Goal: Transaction & Acquisition: Download file/media

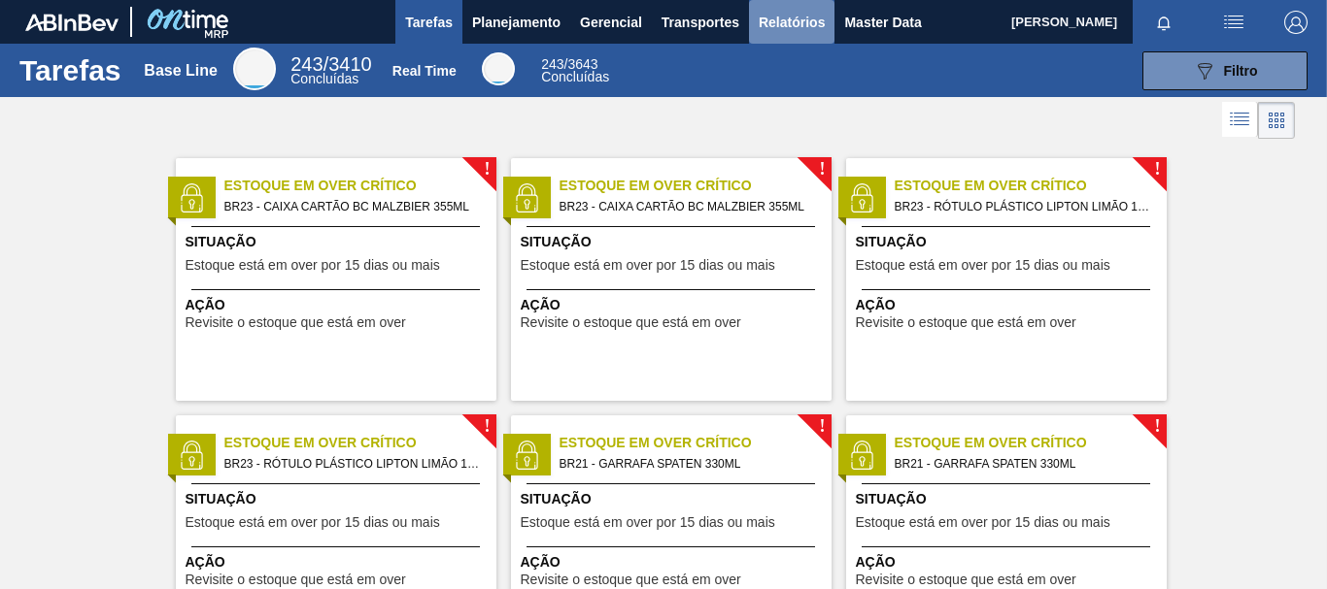
click at [793, 15] on span "Relatórios" at bounding box center [791, 22] width 66 height 23
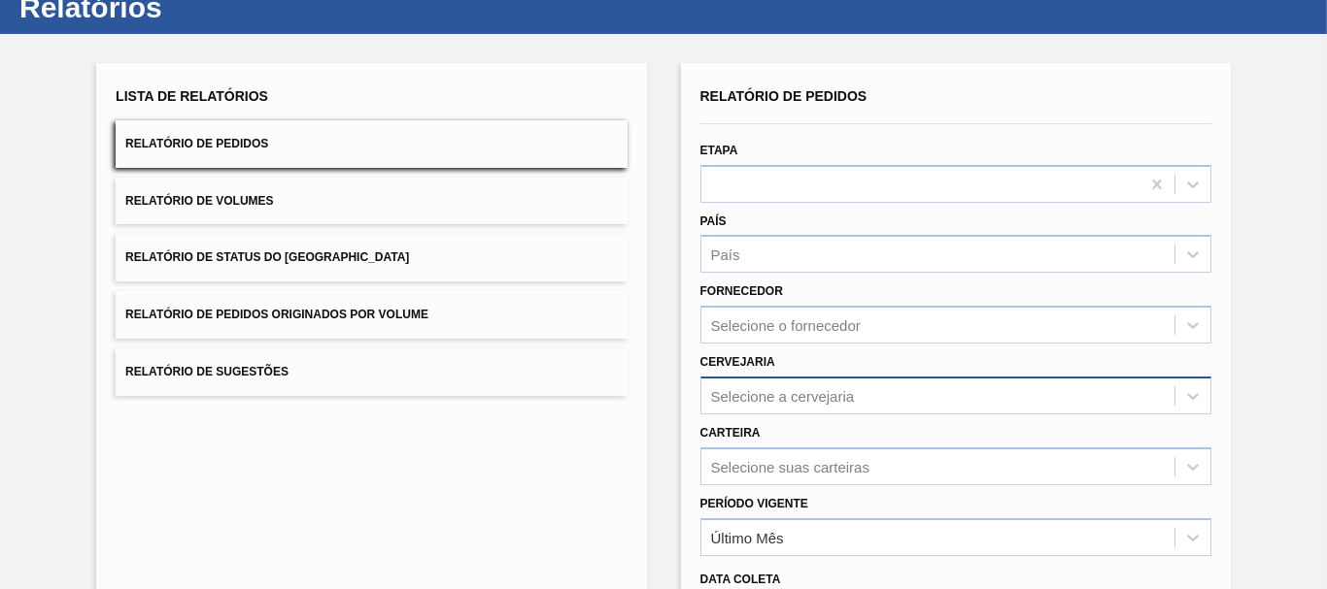
scroll to position [97, 0]
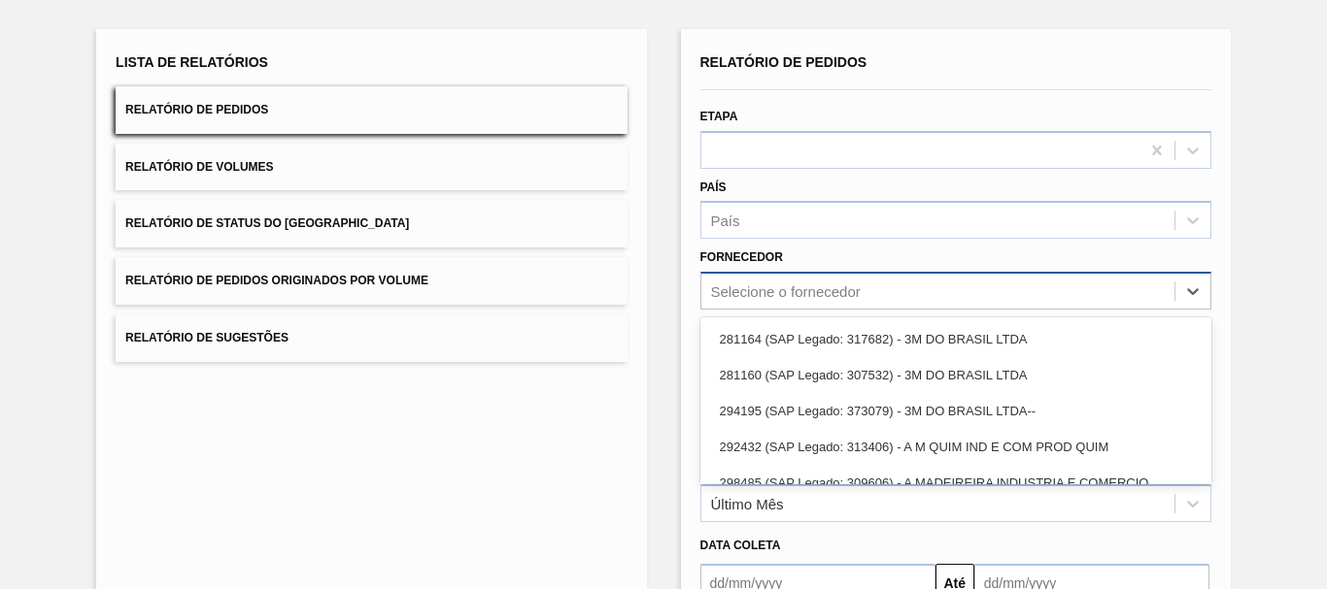
click at [748, 293] on div "option 281164 (SAP Legado: 317682) - 3M DO BRASIL LTDA focused, 1 of 101. 101 r…" at bounding box center [955, 291] width 511 height 38
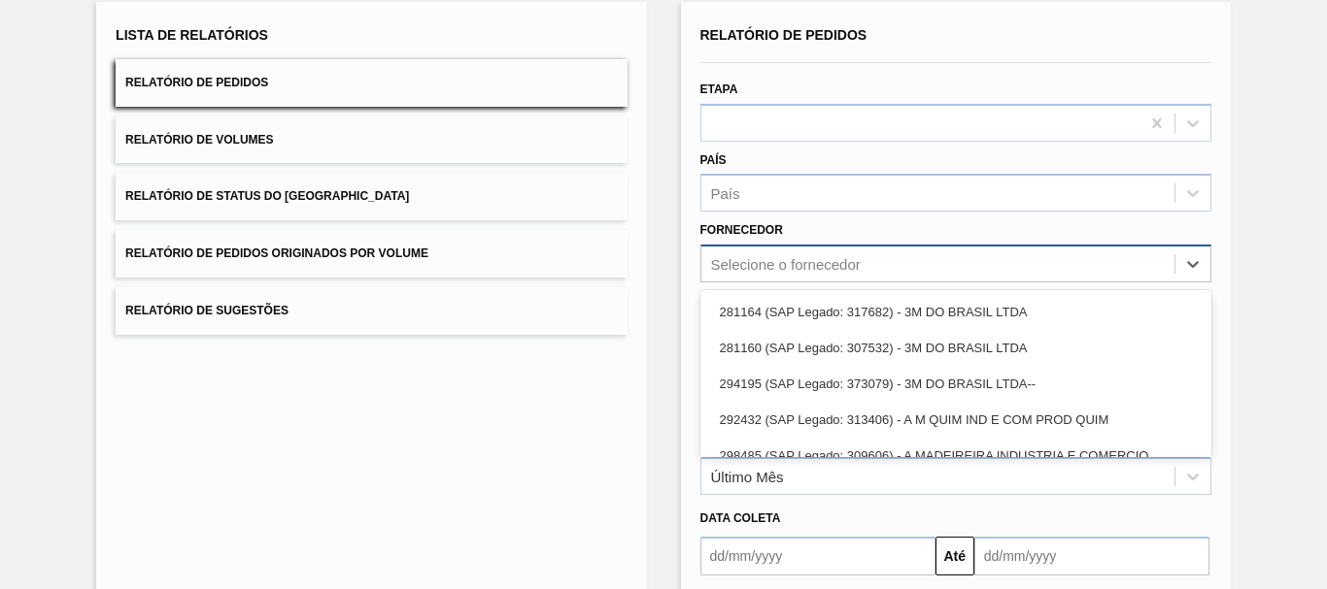
paste input "289744"
type input "289744"
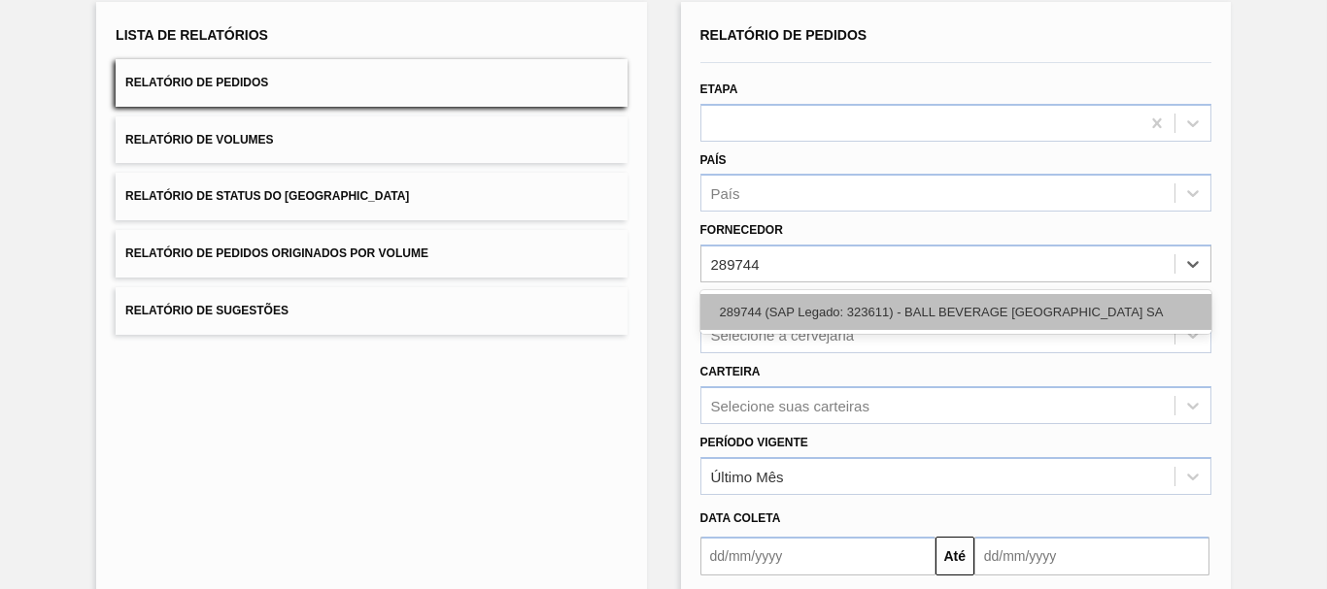
click at [782, 303] on div "289744 (SAP Legado: 323611) - BALL BEVERAGE [GEOGRAPHIC_DATA] SA" at bounding box center [955, 312] width 511 height 36
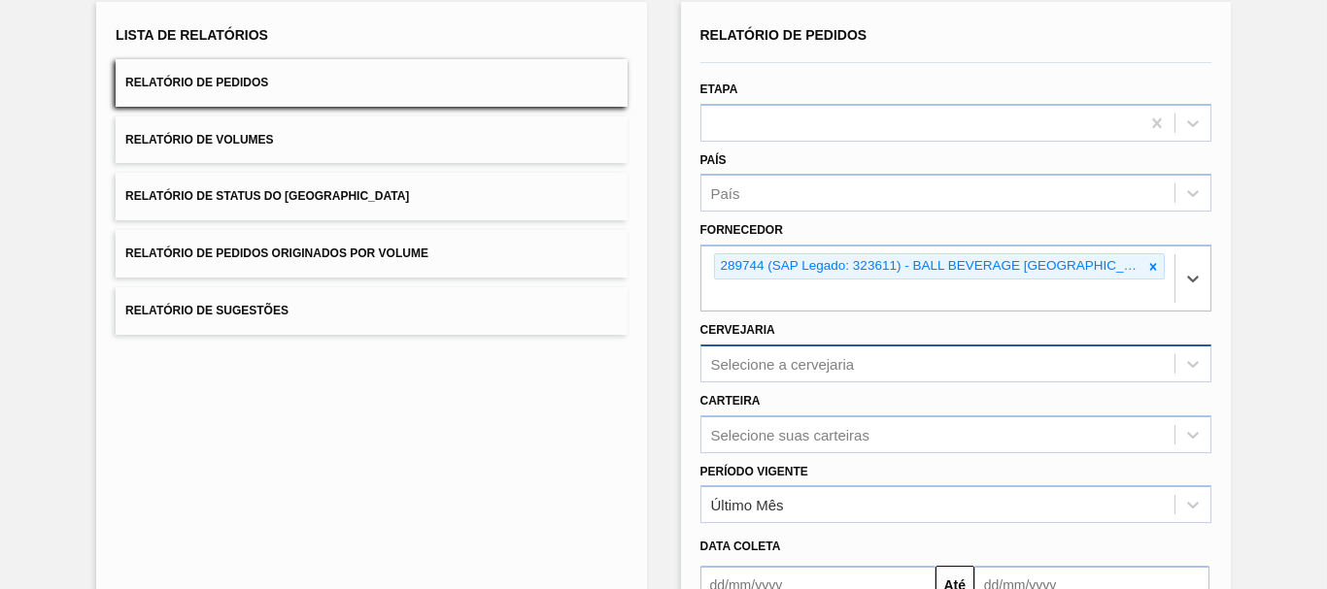
click at [789, 354] on div "Selecione a cervejaria" at bounding box center [955, 364] width 511 height 38
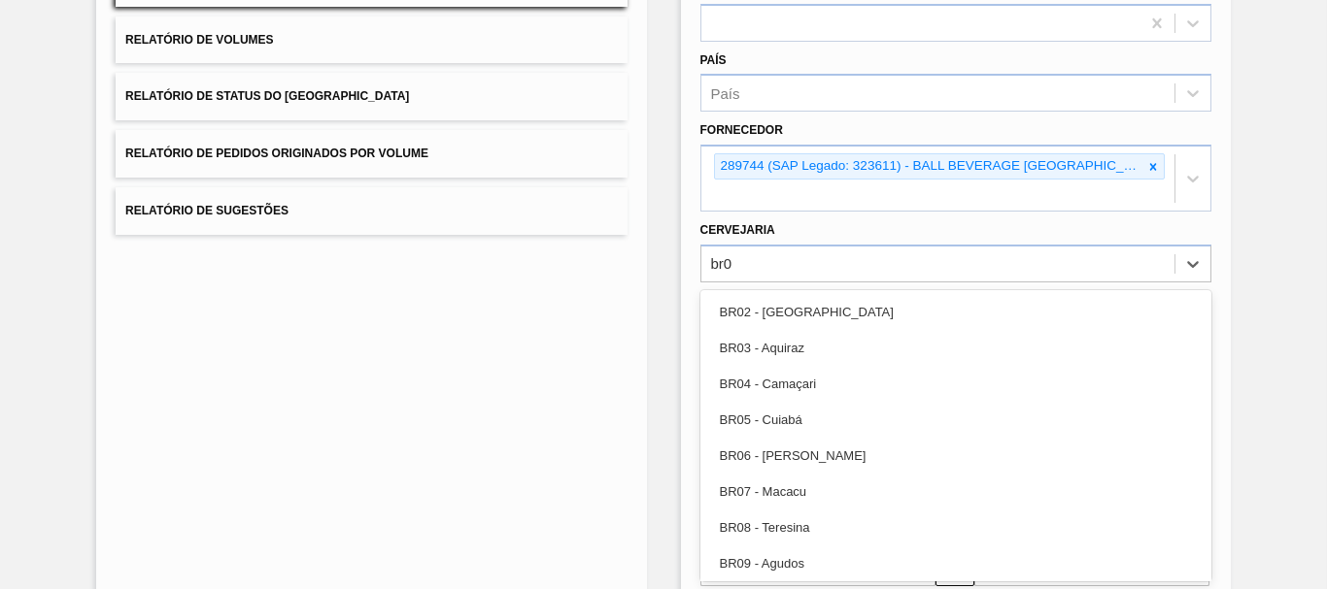
type input "br09"
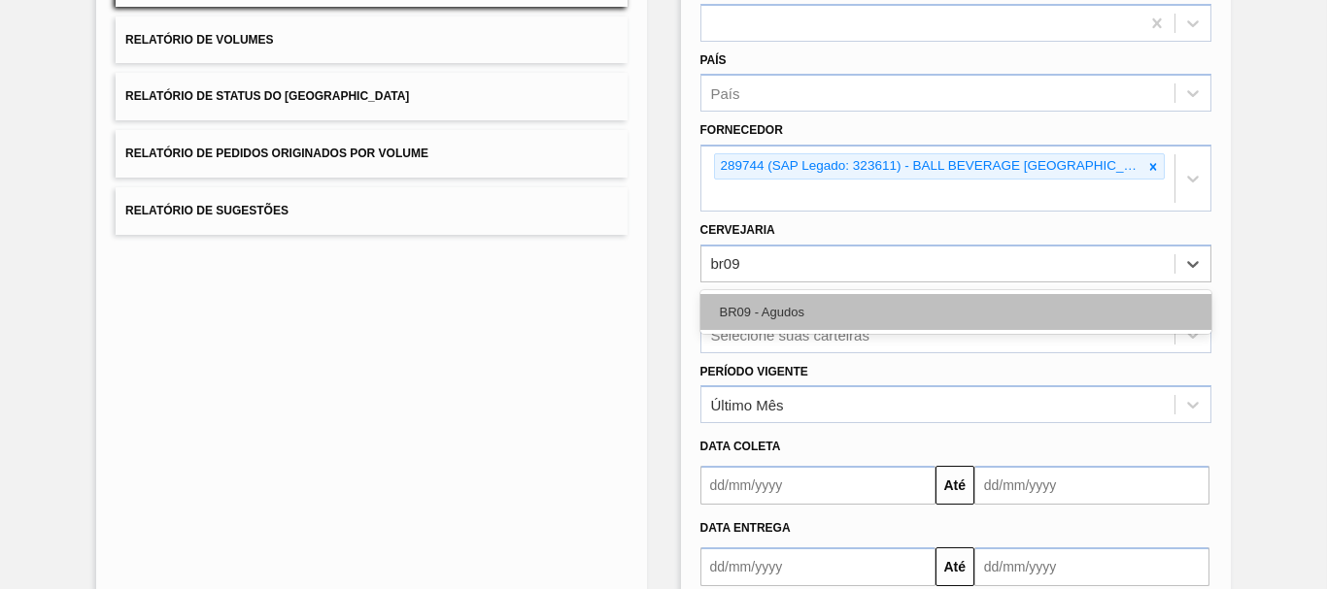
click at [797, 311] on div "BR09 - Agudos" at bounding box center [955, 312] width 511 height 36
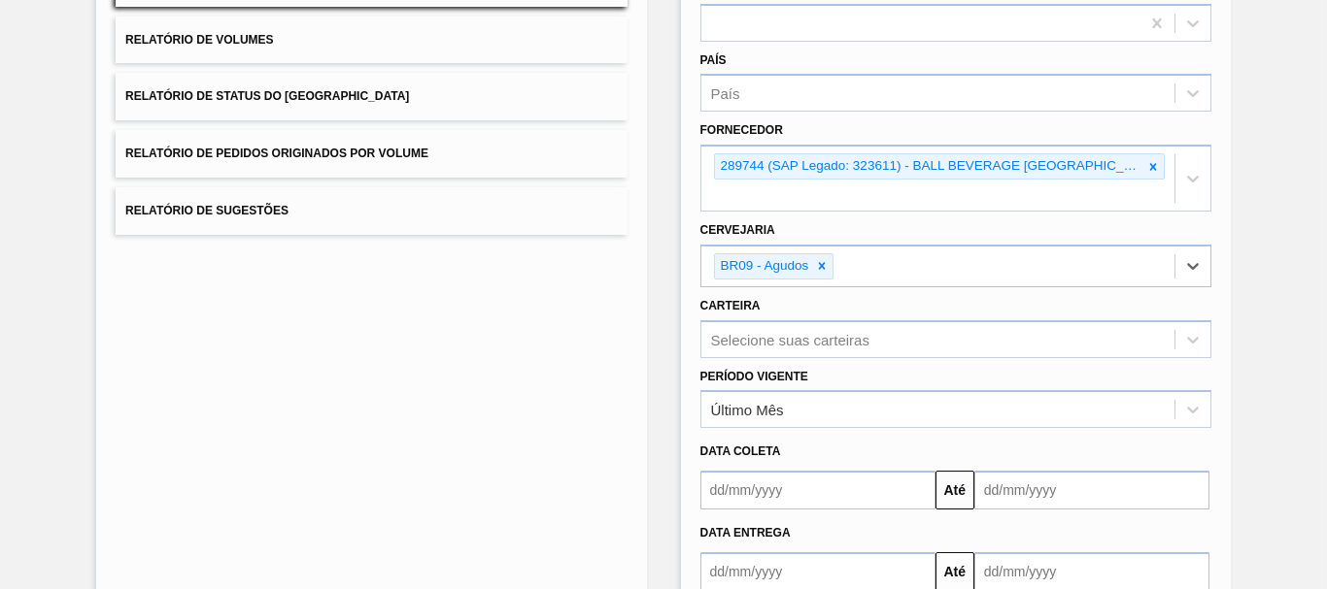
scroll to position [344, 0]
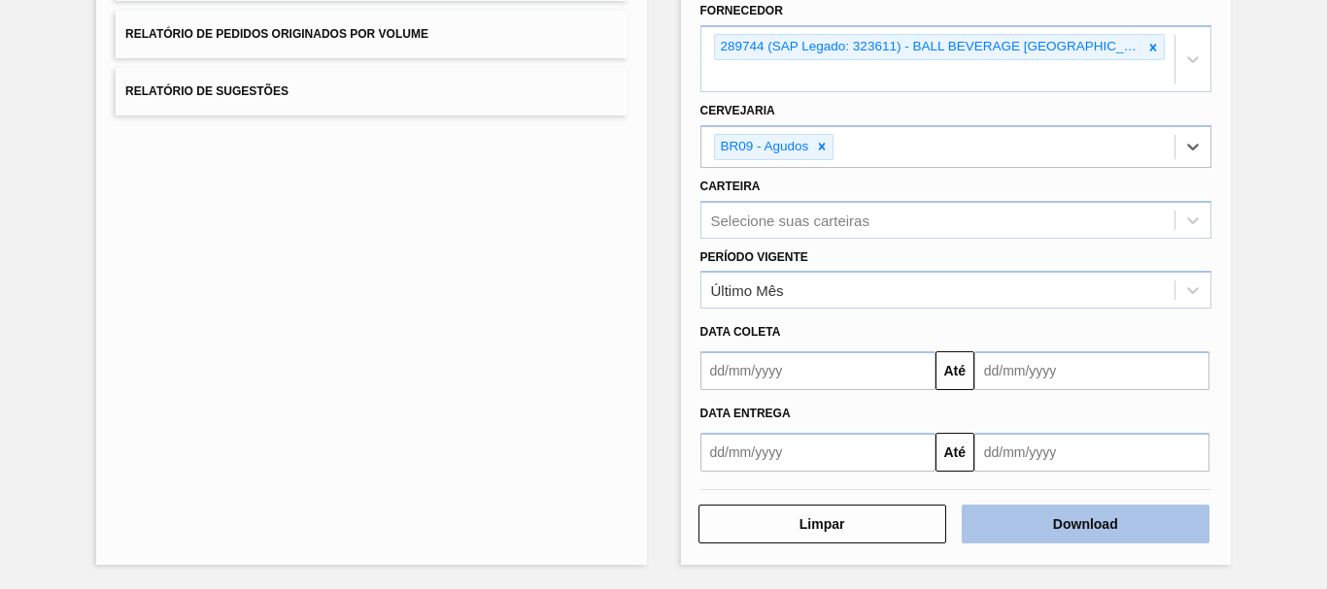
click at [1126, 511] on button "Download" at bounding box center [1085, 524] width 248 height 39
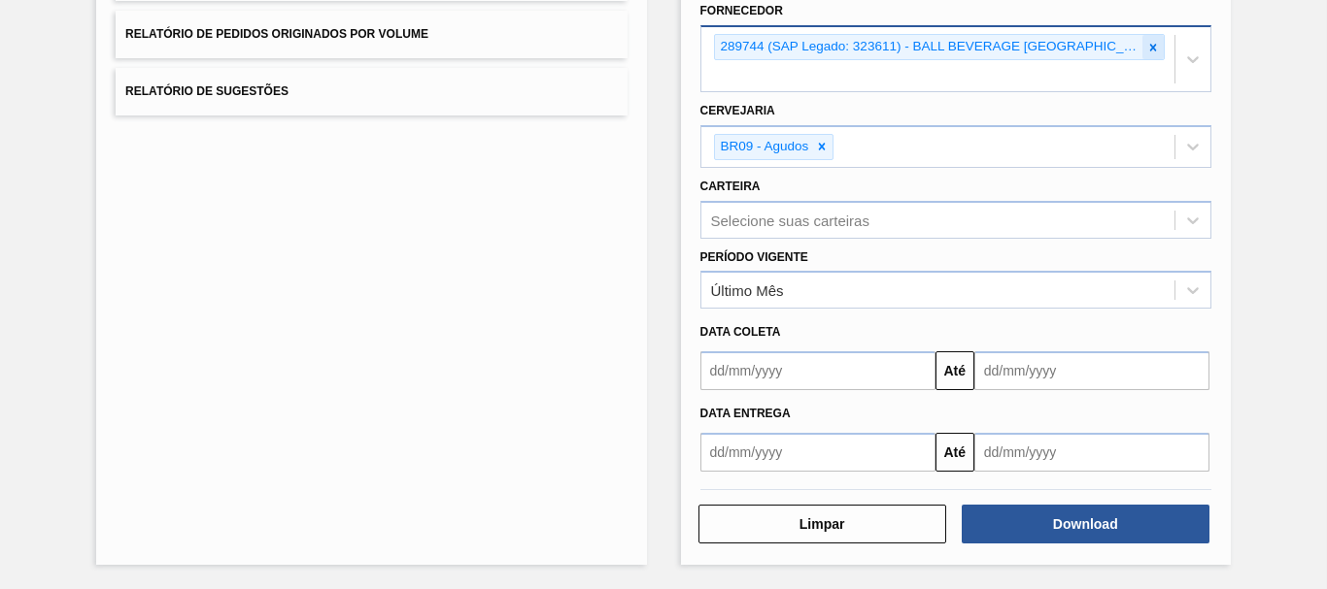
click at [1152, 48] on icon at bounding box center [1153, 48] width 14 height 14
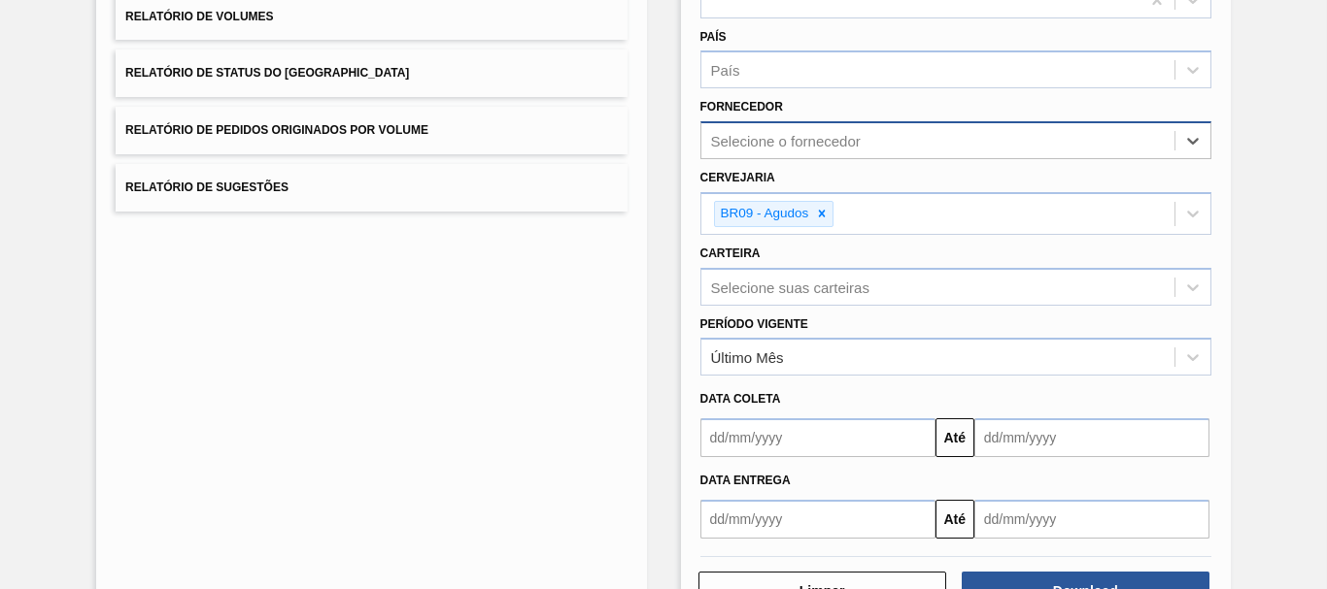
scroll to position [218, 0]
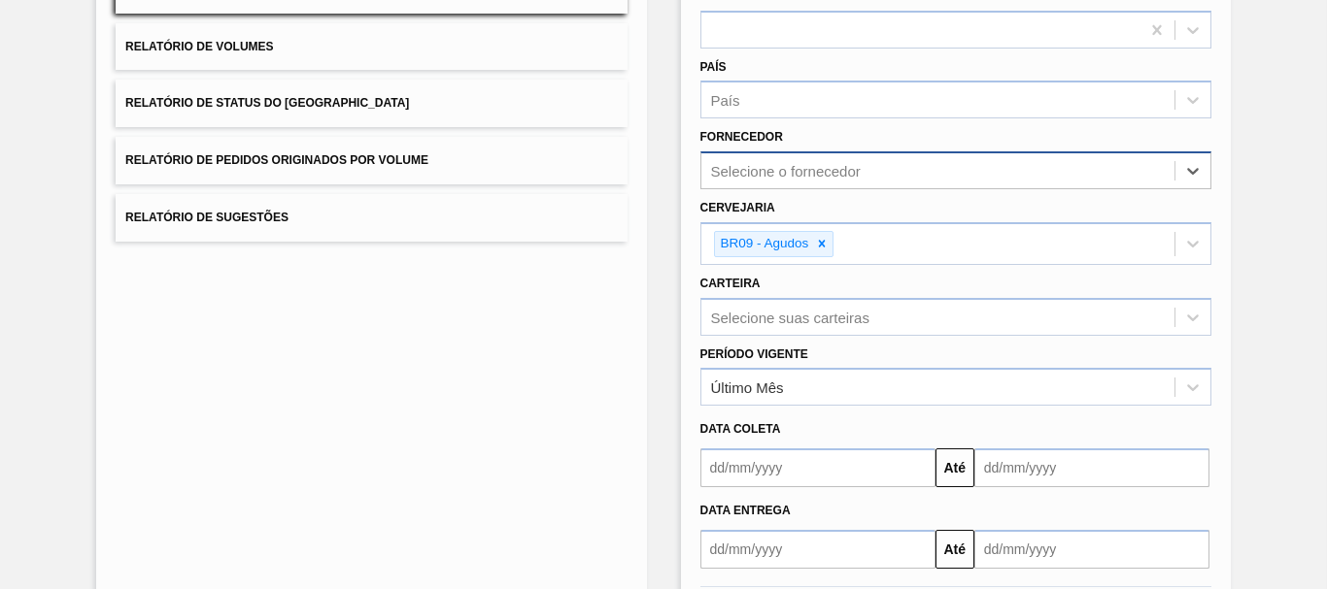
paste input "289744"
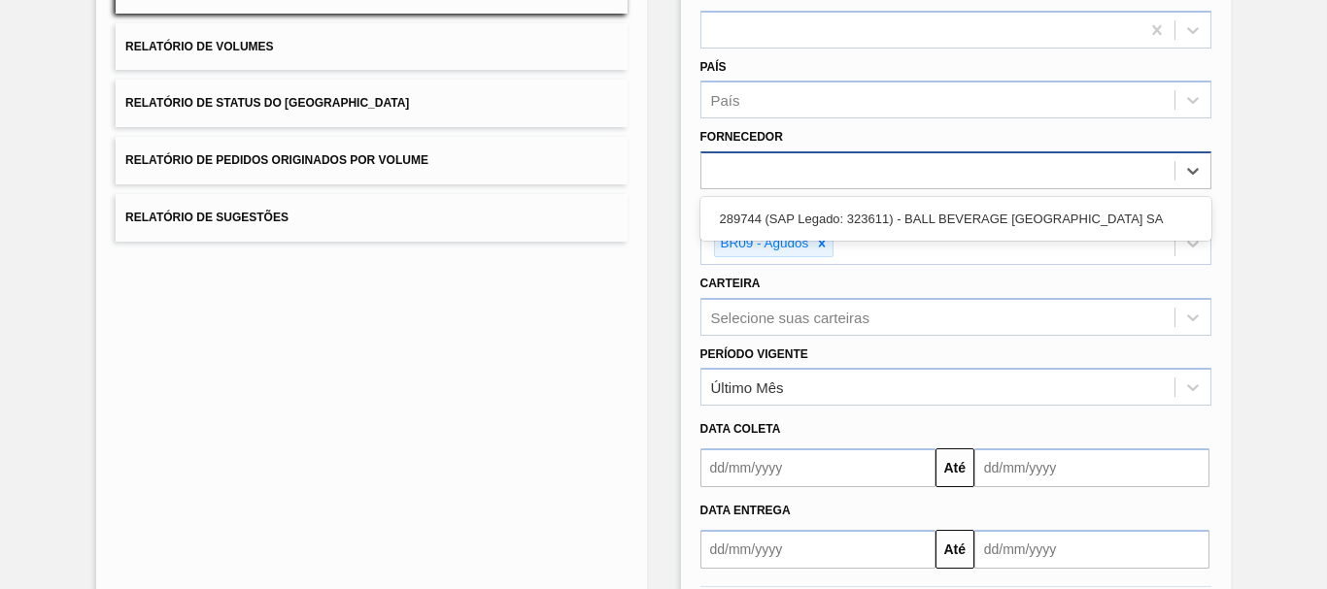
type input "289744"
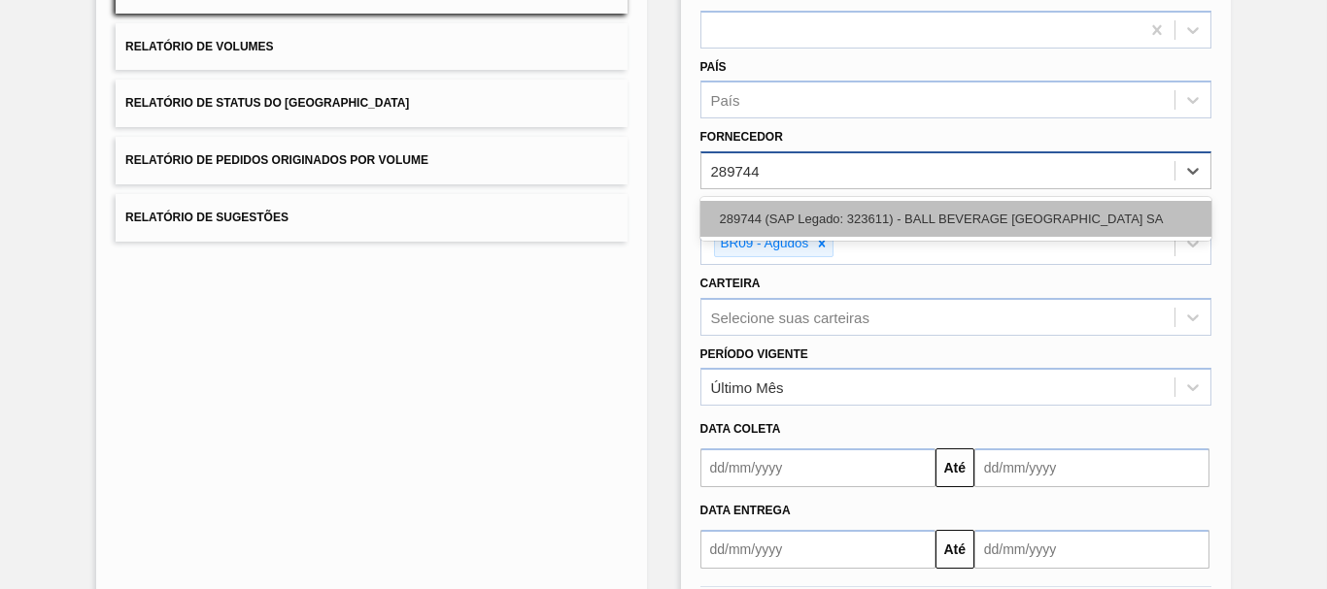
click at [797, 219] on div "289744 (SAP Legado: 323611) - BALL BEVERAGE [GEOGRAPHIC_DATA] SA" at bounding box center [955, 219] width 511 height 36
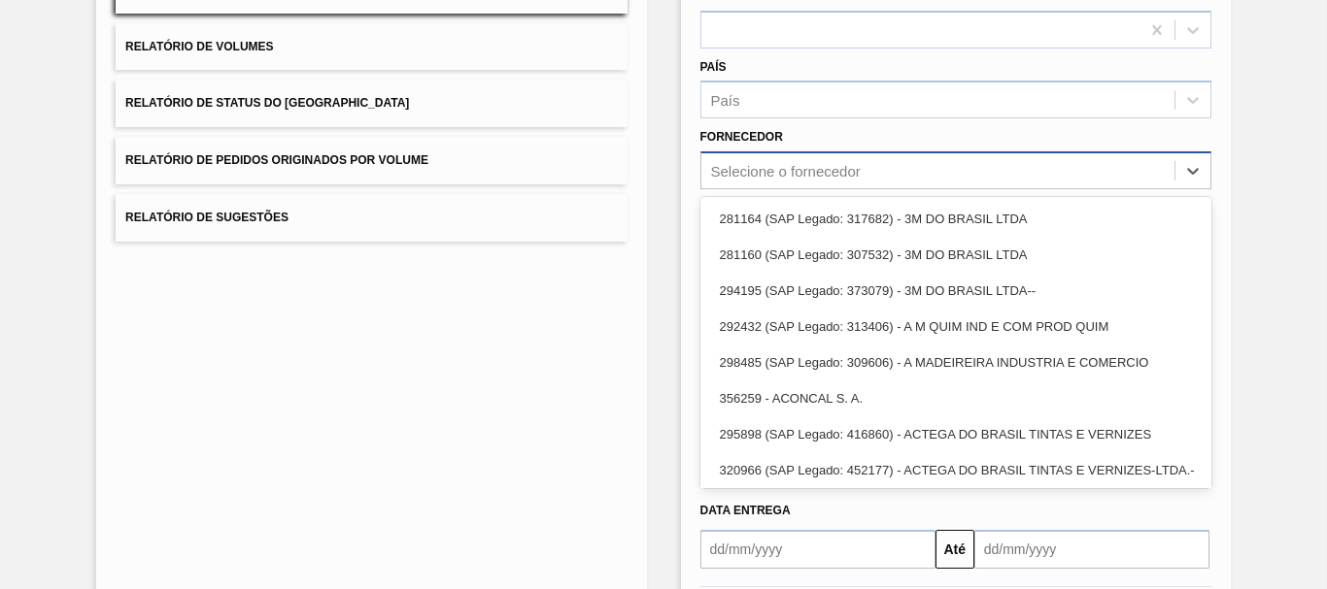
click at [785, 173] on div "Selecione o fornecedor" at bounding box center [786, 171] width 150 height 17
paste input "289744"
type input "289744"
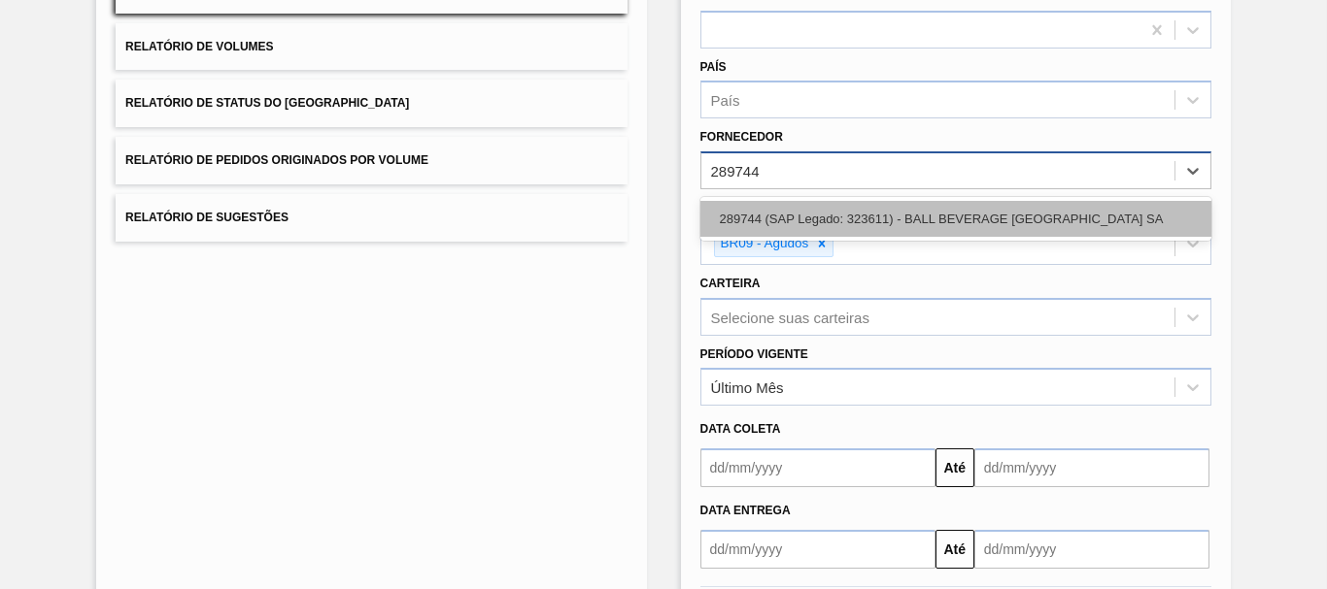
click at [853, 221] on div "289744 (SAP Legado: 323611) - BALL BEVERAGE [GEOGRAPHIC_DATA] SA" at bounding box center [955, 219] width 511 height 36
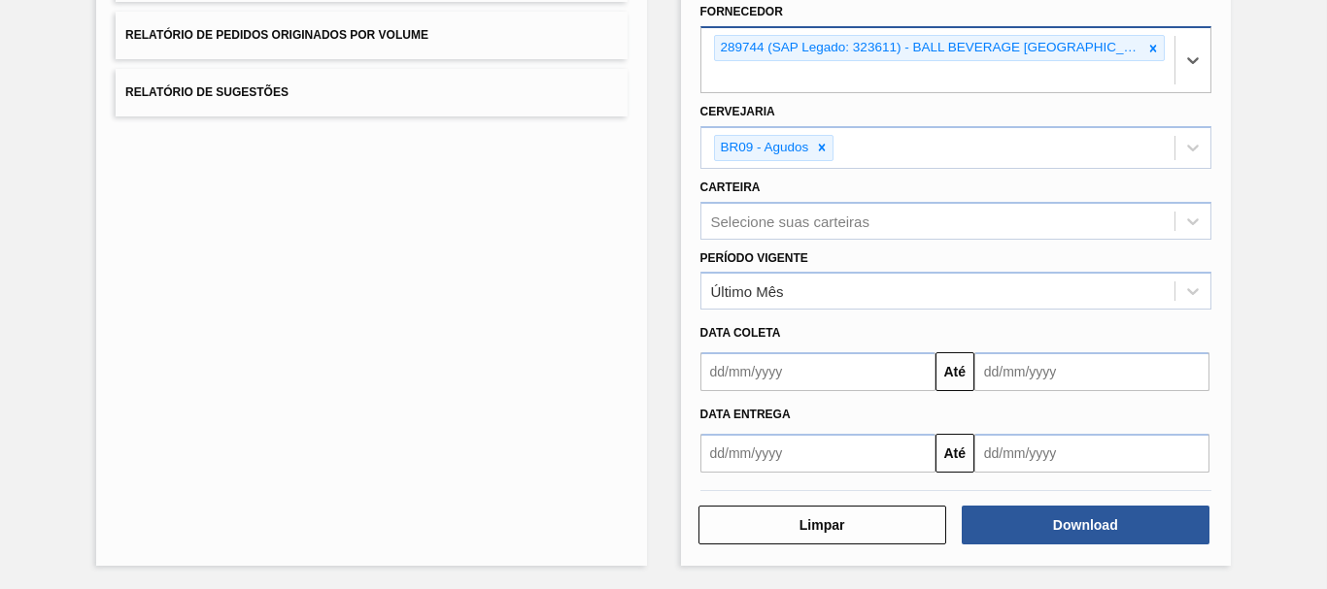
scroll to position [344, 0]
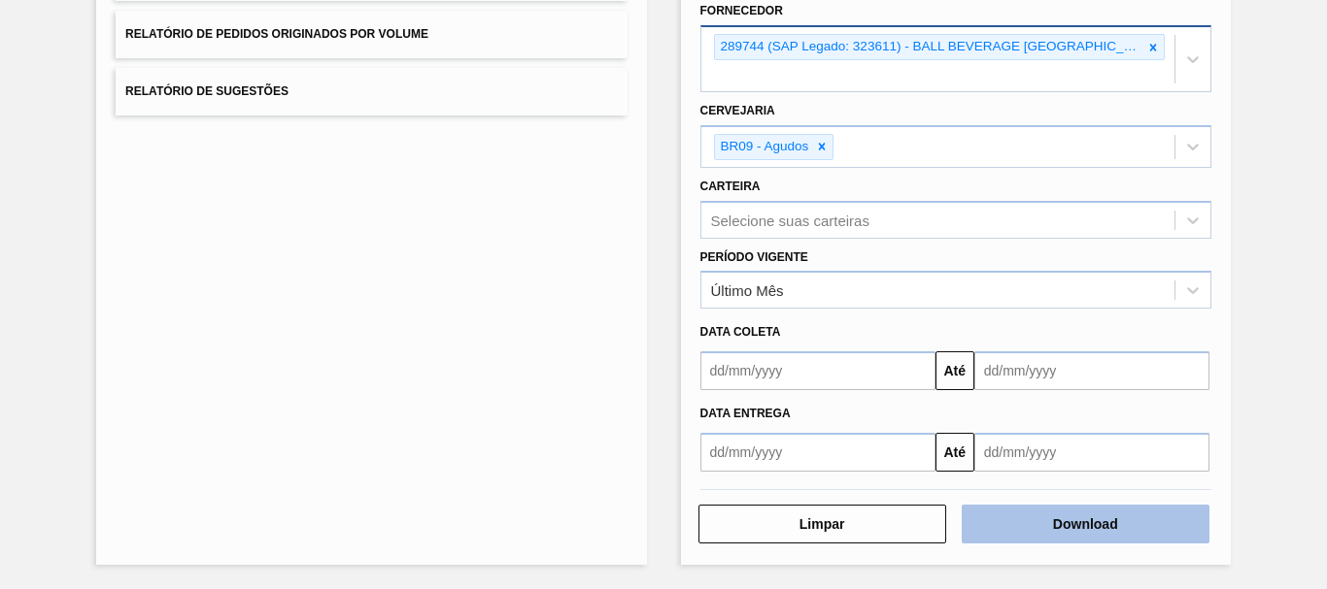
click at [1148, 518] on button "Download" at bounding box center [1085, 524] width 248 height 39
